Goal: Task Accomplishment & Management: Manage account settings

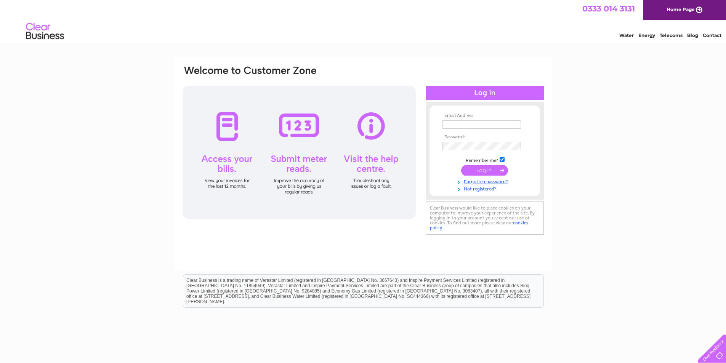
type input "[EMAIL_ADDRESS][DOMAIN_NAME]"
click at [485, 170] on input "submit" at bounding box center [484, 170] width 47 height 11
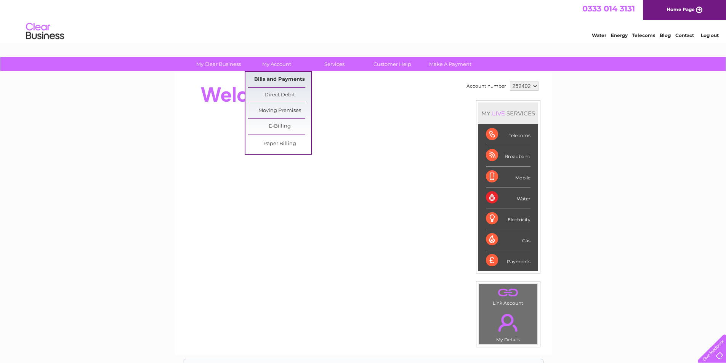
click at [291, 80] on link "Bills and Payments" at bounding box center [279, 79] width 63 height 15
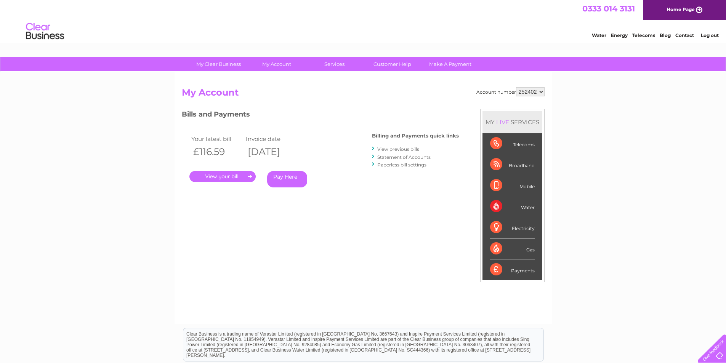
click at [542, 93] on select "252402 450070" at bounding box center [530, 91] width 29 height 9
select select "450070"
click at [516, 87] on select "252402 450070" at bounding box center [530, 91] width 29 height 9
click at [219, 174] on link "." at bounding box center [222, 176] width 66 height 11
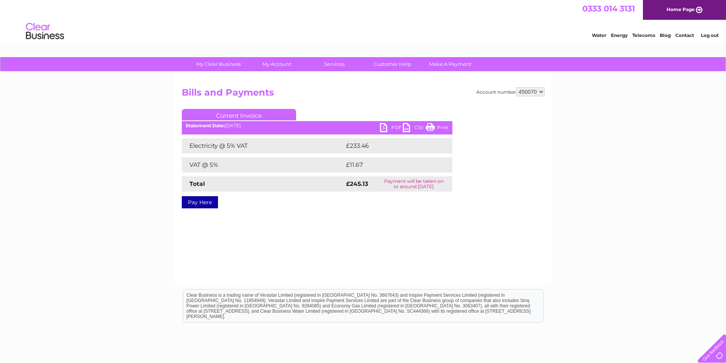
click at [386, 126] on link "PDF" at bounding box center [391, 128] width 23 height 11
